Goal: Task Accomplishment & Management: Manage account settings

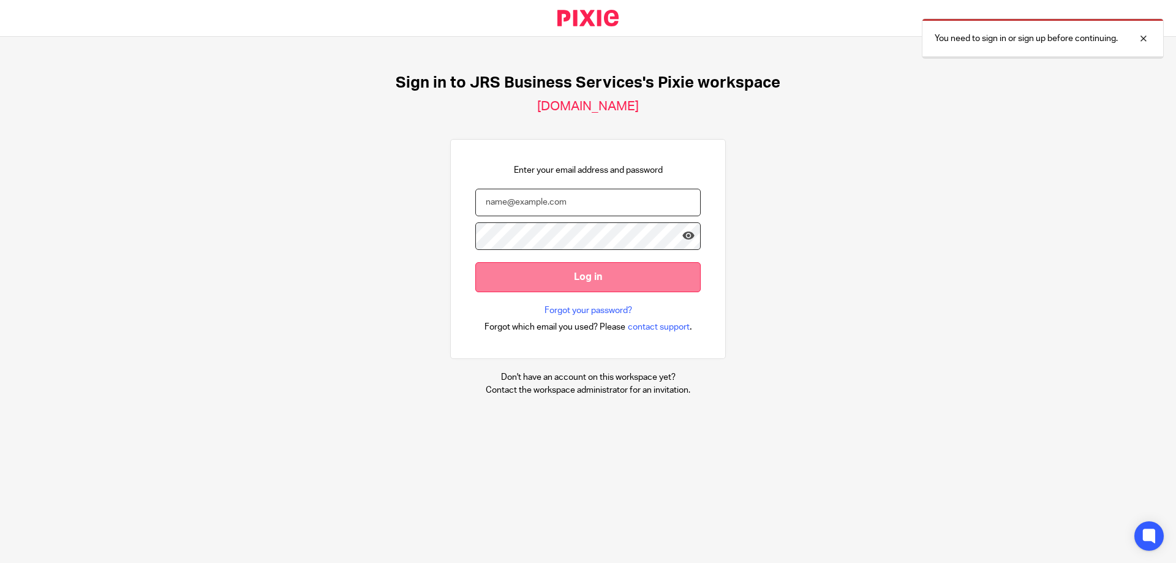
type input "[PERSON_NAME][EMAIL_ADDRESS][DOMAIN_NAME]"
click at [532, 281] on input "Log in" at bounding box center [587, 277] width 225 height 30
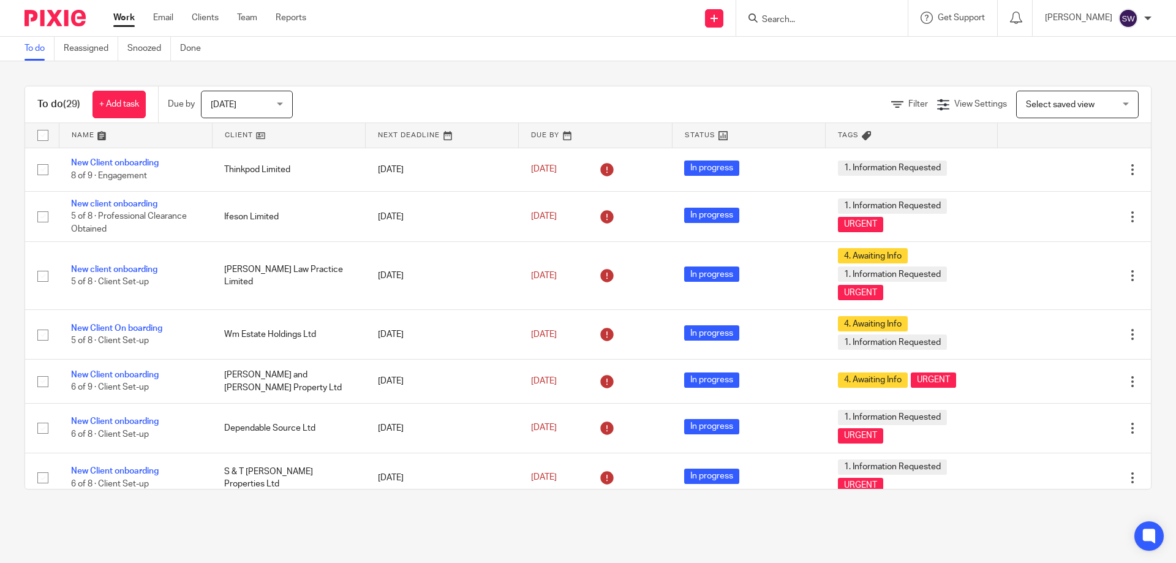
click at [284, 102] on div "[DATE] [DATE]" at bounding box center [247, 105] width 92 height 28
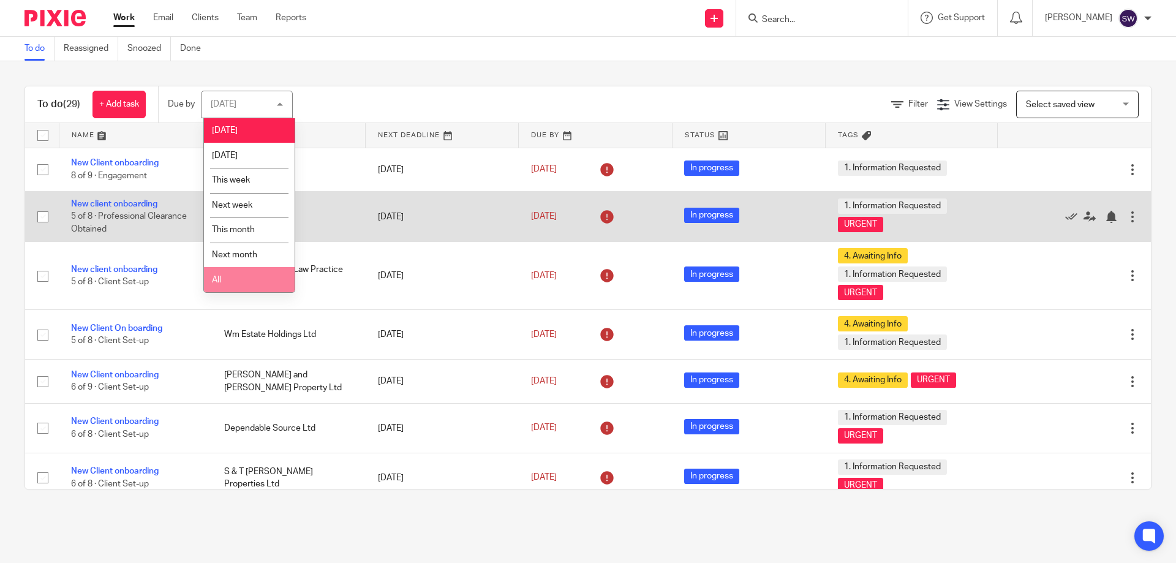
drag, startPoint x: 233, startPoint y: 279, endPoint x: 244, endPoint y: 238, distance: 42.1
click at [232, 278] on li "All" at bounding box center [249, 279] width 91 height 25
